Goal: Go to known website: Go to known website

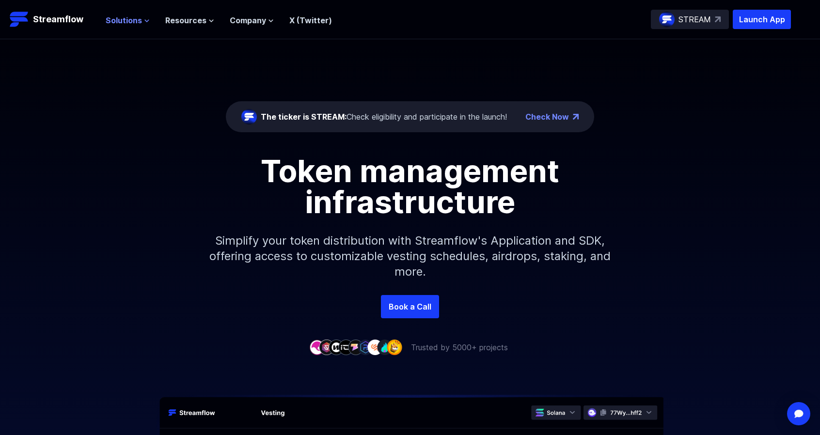
click at [130, 19] on span "Solutions" at bounding box center [124, 21] width 36 height 12
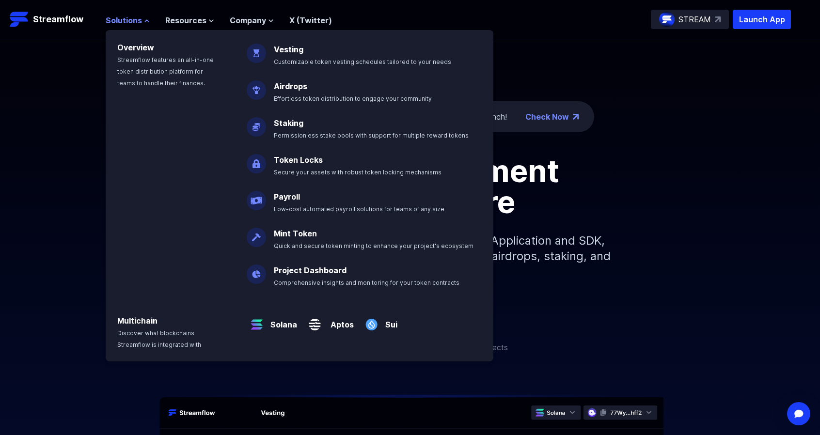
click at [130, 19] on span "Solutions" at bounding box center [124, 21] width 36 height 12
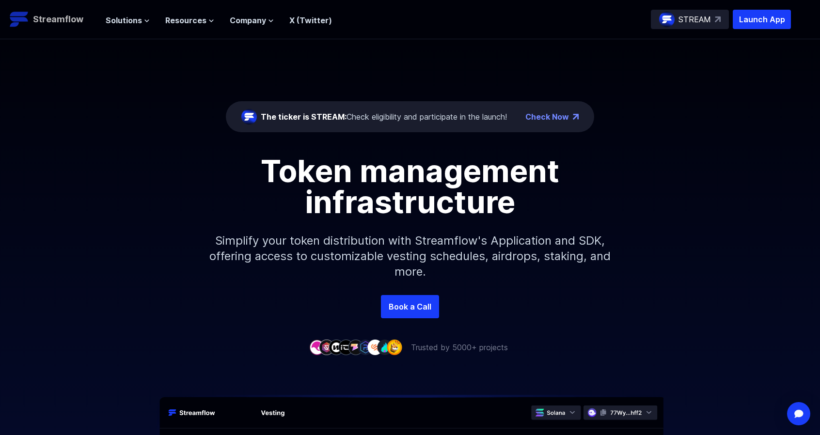
click at [65, 22] on p "Streamflow" at bounding box center [58, 20] width 50 height 14
click at [756, 23] on p "Launch App" at bounding box center [762, 19] width 58 height 19
click at [753, 18] on p "Launch App" at bounding box center [762, 19] width 58 height 19
